Goal: Browse casually

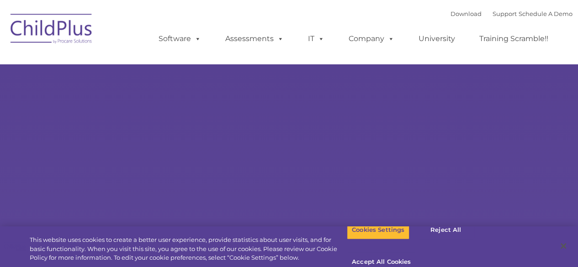
select select "MEDIUM"
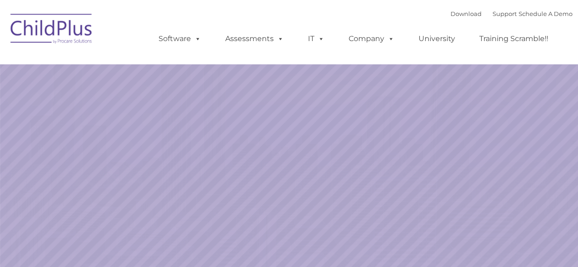
select select "MEDIUM"
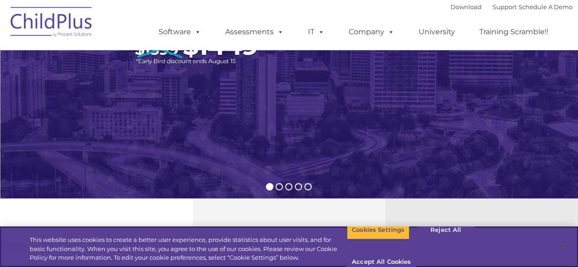
scroll to position [138, 0]
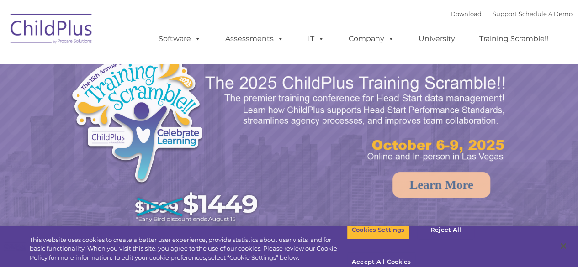
select select "MEDIUM"
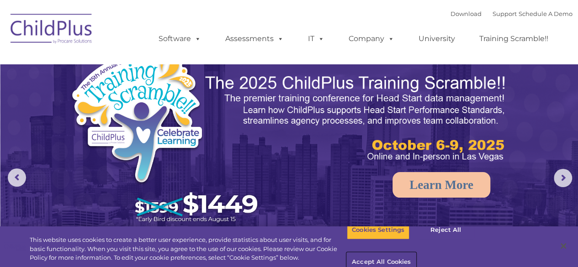
click at [416, 253] on button "Accept All Cookies" at bounding box center [381, 262] width 69 height 19
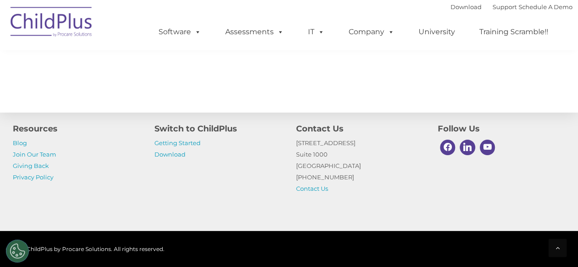
scroll to position [1100, 0]
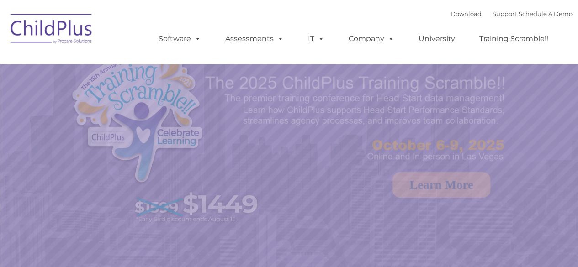
select select "MEDIUM"
